Goal: Transaction & Acquisition: Purchase product/service

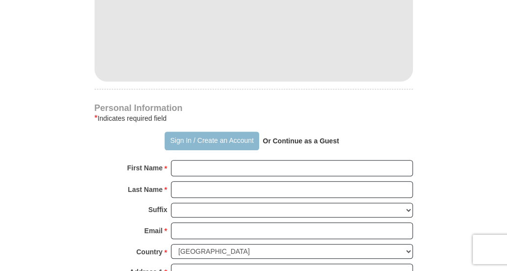
scroll to position [588, 0]
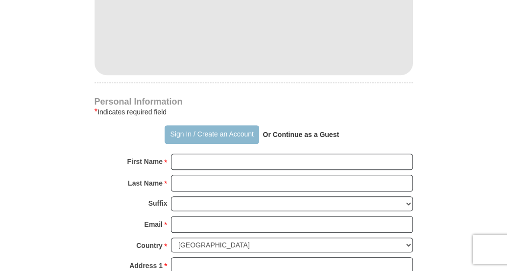
click at [213, 125] on button "Sign In / Create an Account" at bounding box center [212, 134] width 95 height 19
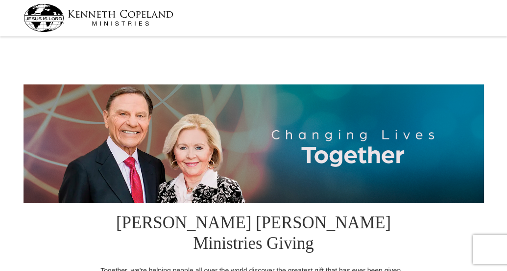
select select "[GEOGRAPHIC_DATA]"
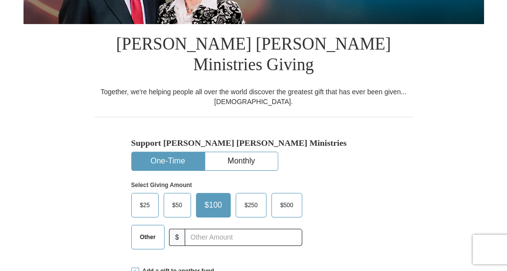
scroll to position [196, 0]
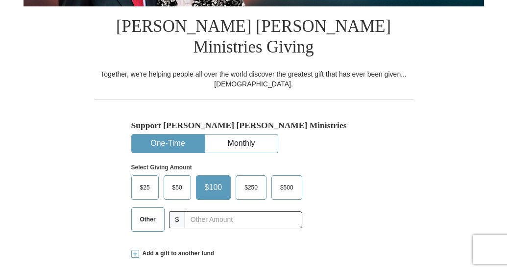
click at [150, 212] on span "Other" at bounding box center [147, 219] width 25 height 15
click at [0, 0] on input "Other" at bounding box center [0, 0] width 0 height 0
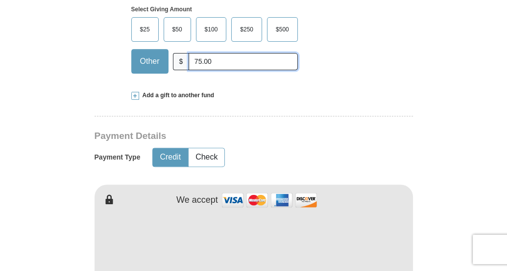
scroll to position [364, 0]
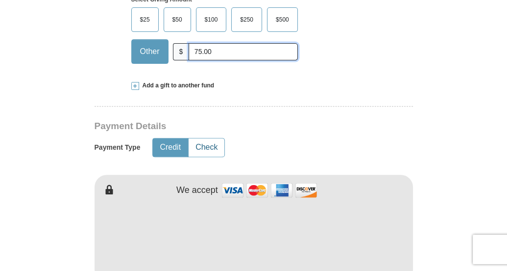
type input "75.00"
click at [204, 138] on button "Check" at bounding box center [207, 147] width 36 height 18
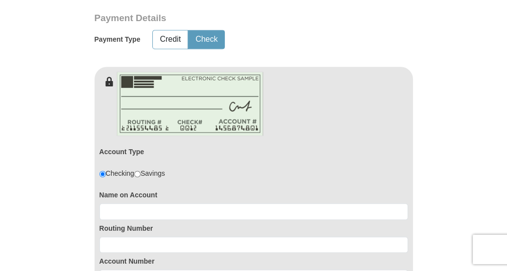
scroll to position [476, 0]
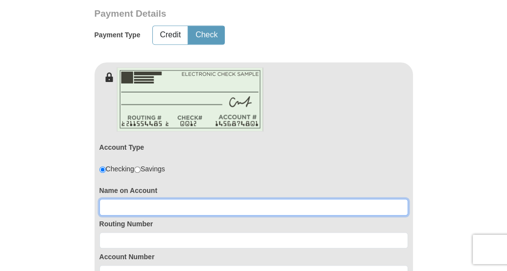
click at [164, 199] on input at bounding box center [254, 207] width 309 height 17
type input "Judith C and James A Kirkpatrick"
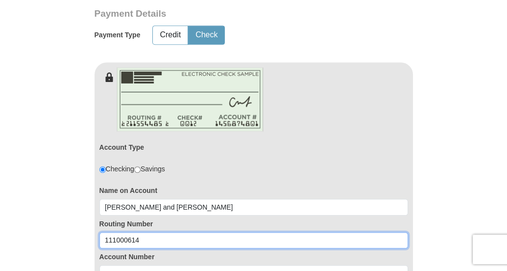
type input "111000614"
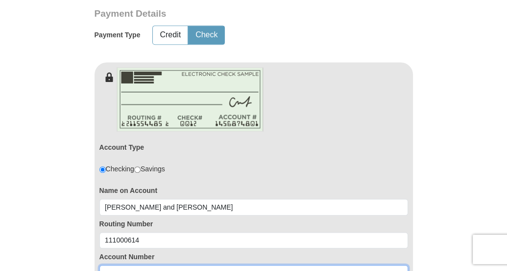
click at [156, 265] on input at bounding box center [254, 273] width 309 height 17
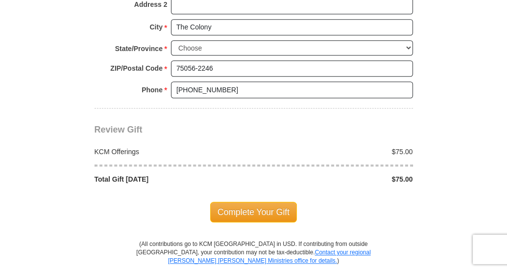
scroll to position [952, 0]
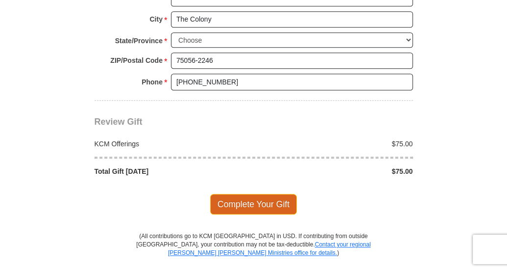
type input "772032751"
click at [250, 194] on span "Complete Your Gift" at bounding box center [253, 204] width 87 height 21
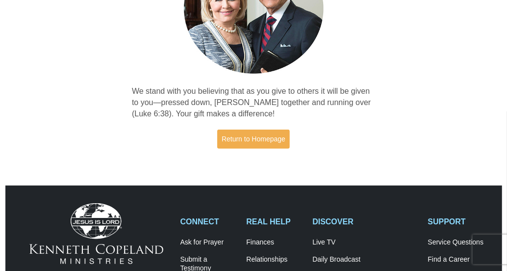
scroll to position [140, 0]
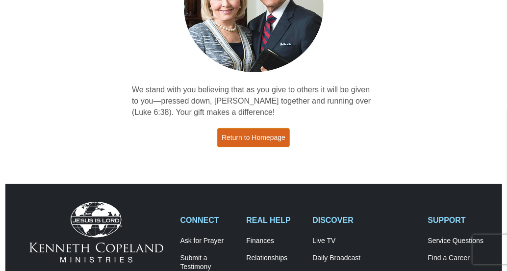
click at [252, 137] on link "Return to Homepage" at bounding box center [253, 137] width 73 height 19
